Goal: Task Accomplishment & Management: Manage account settings

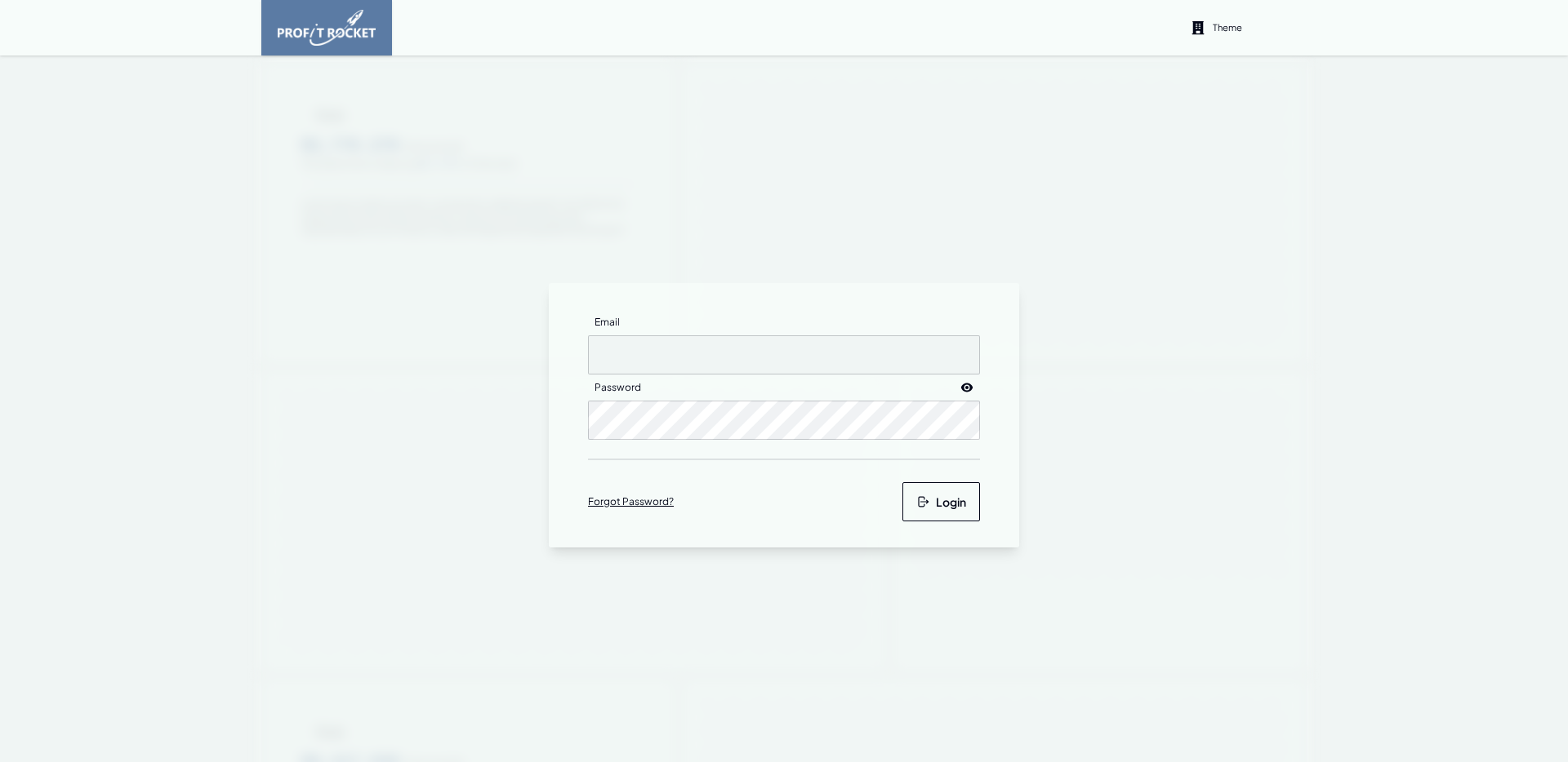
type input "[EMAIL_ADDRESS][DOMAIN_NAME]"
click at [945, 500] on button "Login" at bounding box center [941, 502] width 78 height 39
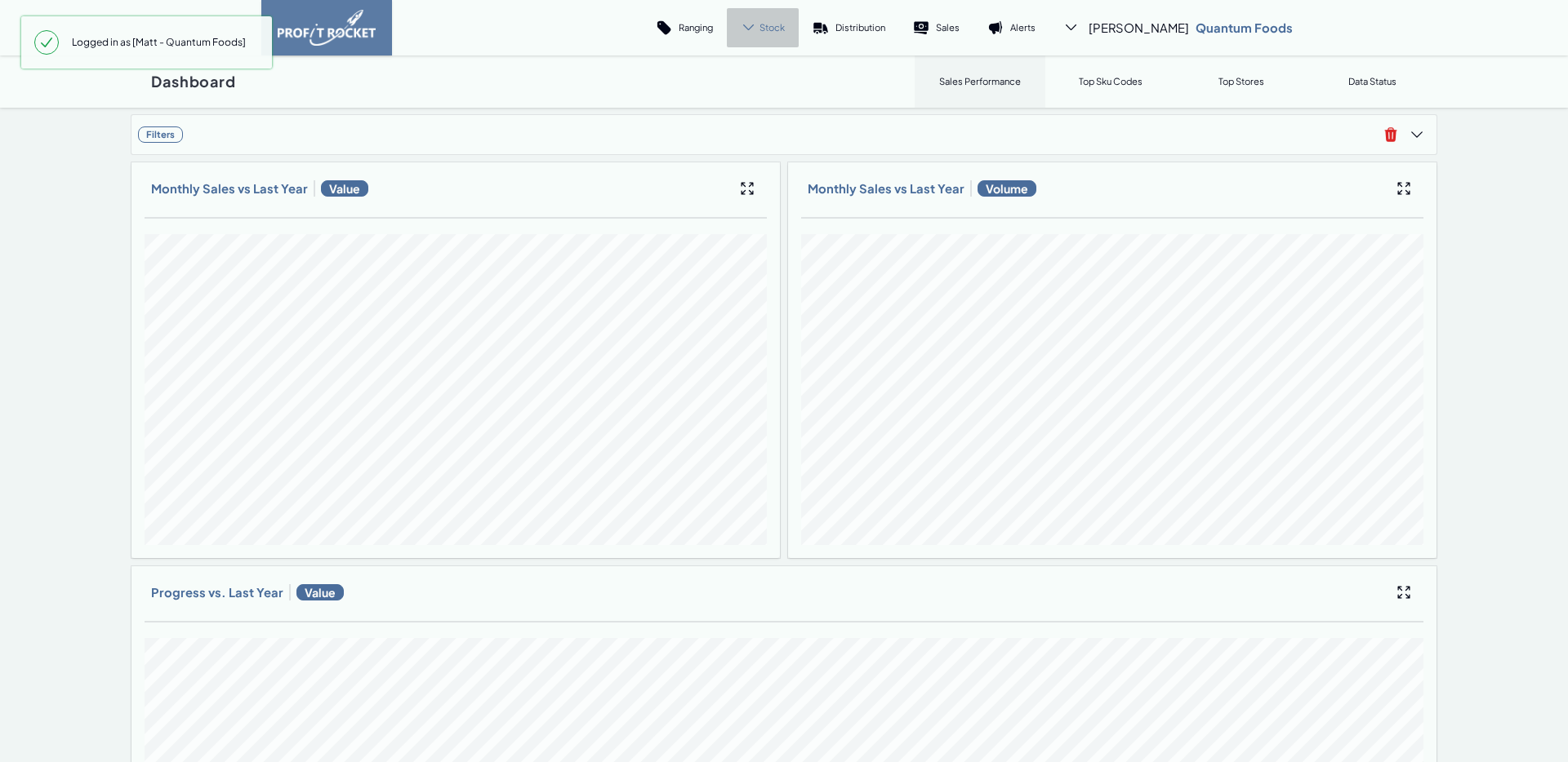
click at [785, 23] on span "Stock" at bounding box center [772, 28] width 25 height 13
click at [769, 74] on p "Trend" at bounding box center [757, 73] width 23 height 13
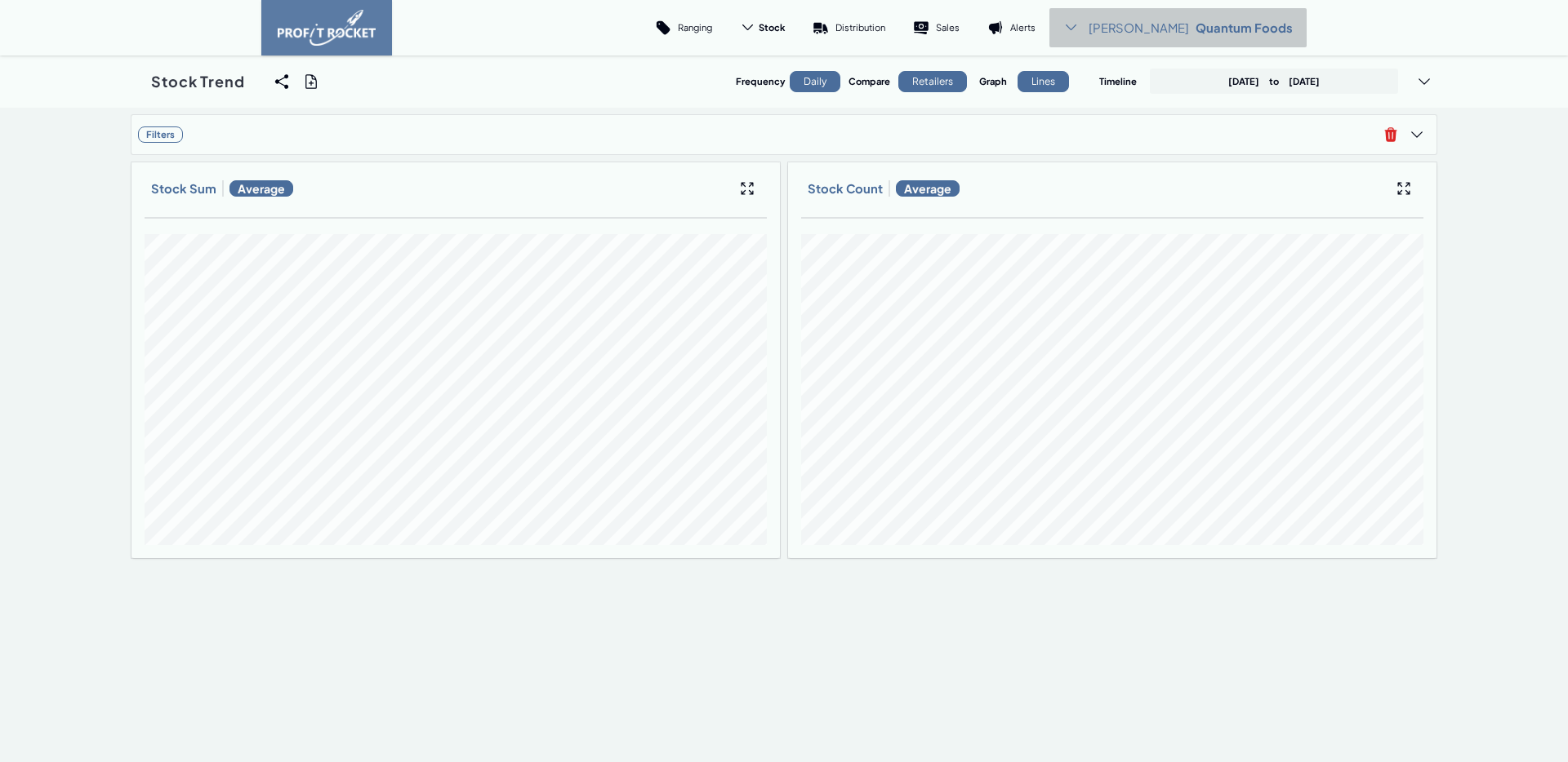
click at [1238, 23] on p "Quantum Foods" at bounding box center [1244, 28] width 97 height 16
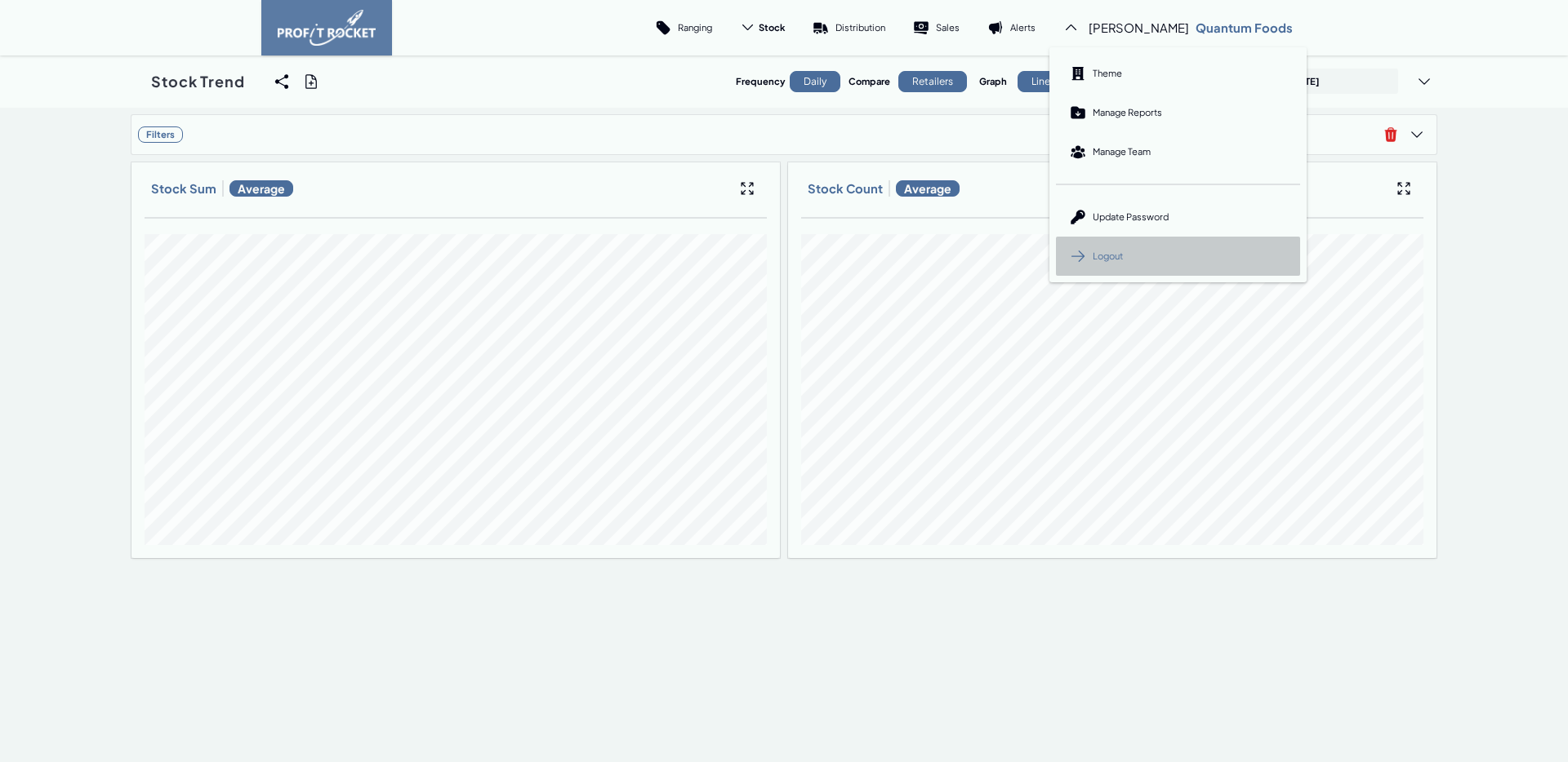
click at [1123, 250] on span "Logout" at bounding box center [1107, 256] width 30 height 13
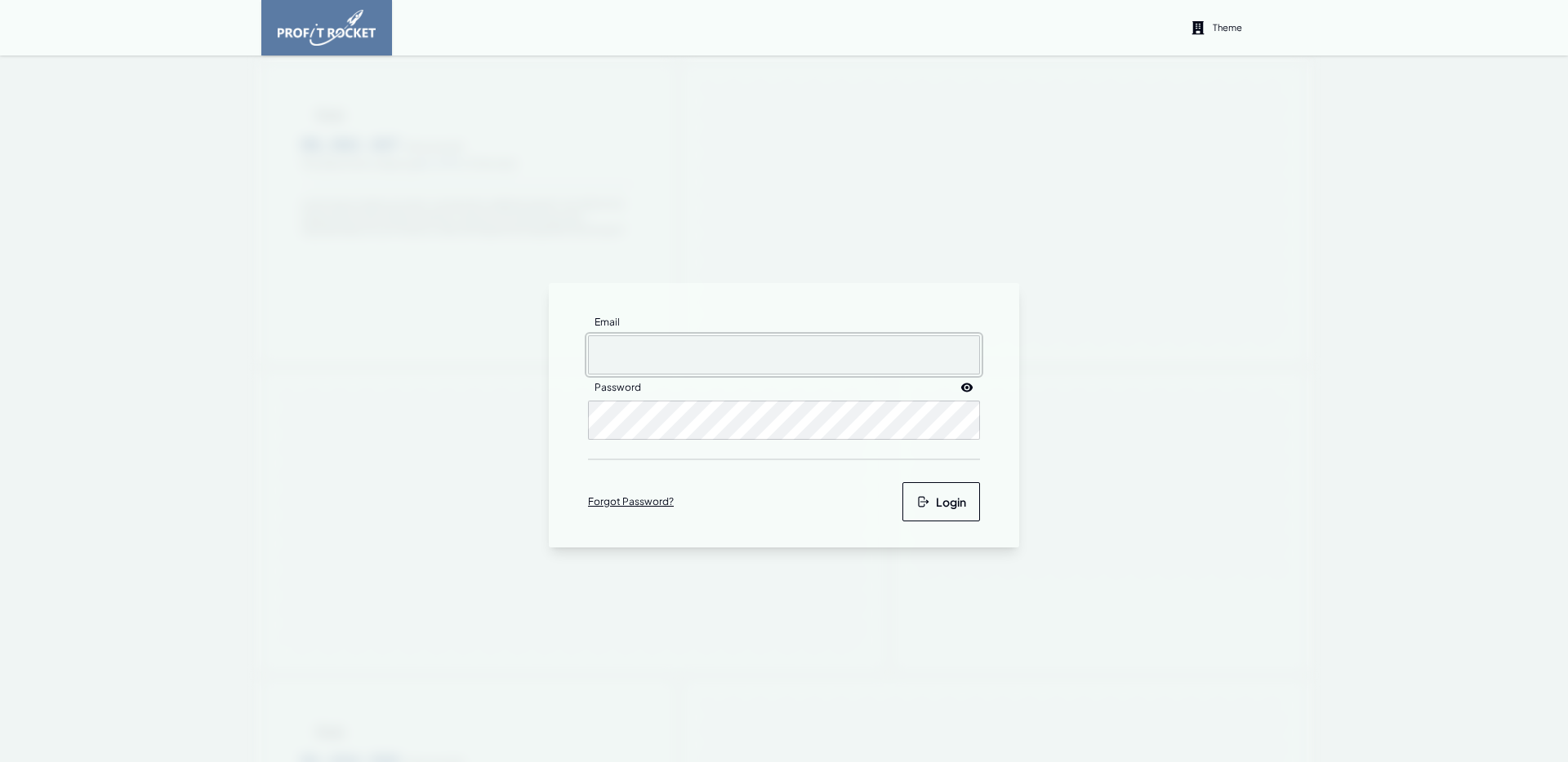
drag, startPoint x: 653, startPoint y: 366, endPoint x: 805, endPoint y: 375, distance: 152.3
click at [657, 366] on input "Email" at bounding box center [783, 355] width 392 height 39
type input "[EMAIL_ADDRESS][DOMAIN_NAME]"
click at [954, 505] on button "Login" at bounding box center [941, 502] width 78 height 39
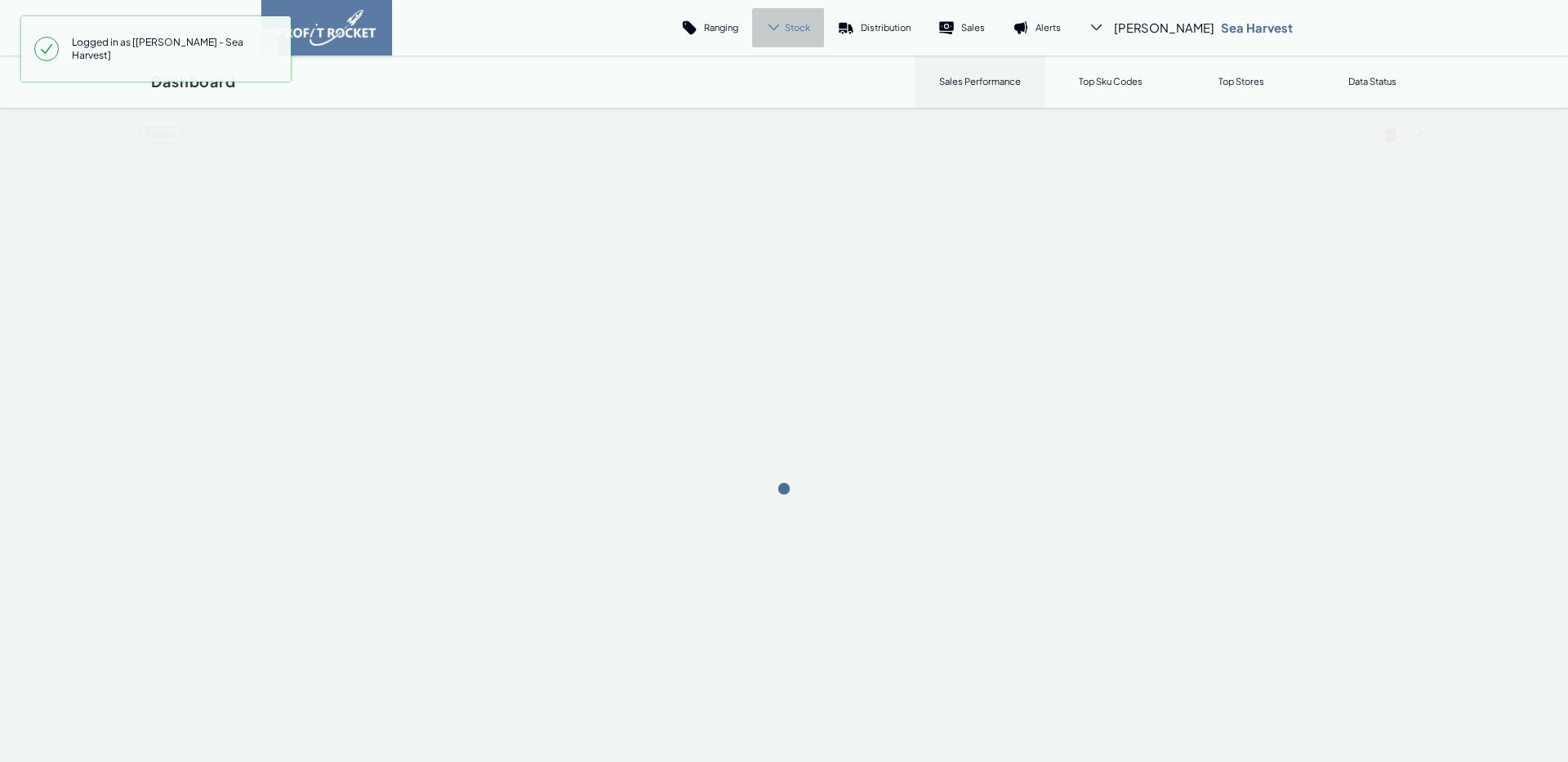
click at [824, 33] on div "Stock" at bounding box center [788, 28] width 72 height 39
click at [817, 80] on link "Trend" at bounding box center [771, 73] width 91 height 39
